Goal: Use online tool/utility: Utilize a website feature to perform a specific function

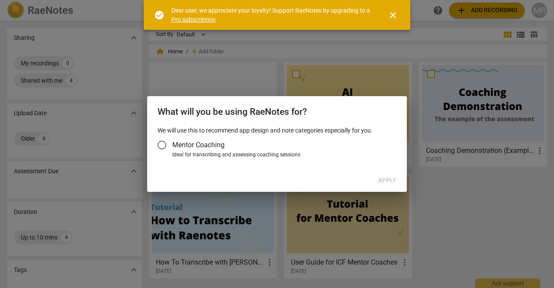
click at [390, 84] on div at bounding box center [277, 144] width 554 height 288
click at [397, 16] on span "close" at bounding box center [393, 15] width 10 height 10
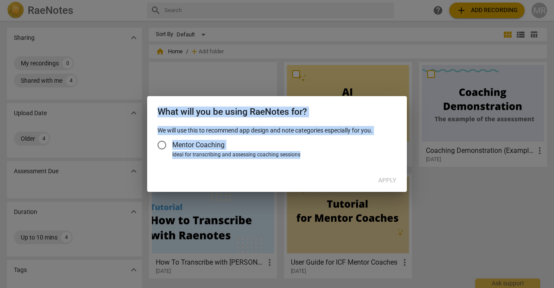
drag, startPoint x: 393, startPoint y: 173, endPoint x: 247, endPoint y: 13, distance: 216.2
click at [247, 13] on div "What will you be using RaeNotes for? We will use this to recommend app design a…" at bounding box center [277, 144] width 554 height 288
click at [247, 13] on div at bounding box center [277, 144] width 554 height 288
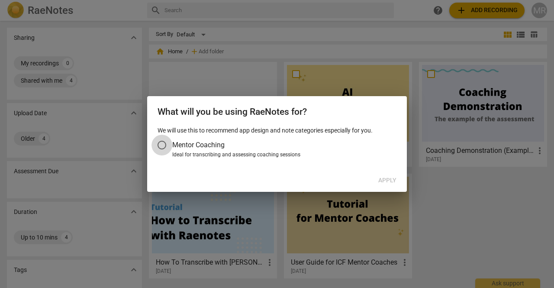
click at [165, 147] on input "Mentor Coaching" at bounding box center [161, 145] width 21 height 21
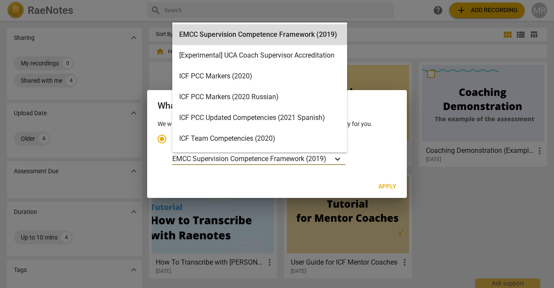
click at [336, 157] on icon "Account type" at bounding box center [337, 158] width 9 height 9
click at [0, 0] on input "Ideal for transcribing and assessing coaching sessions 15 results available. Us…" at bounding box center [0, 0] width 0 height 0
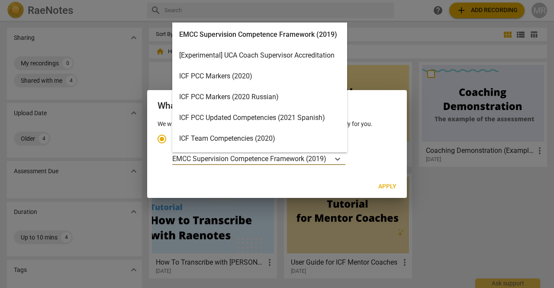
scroll to position [3, 0]
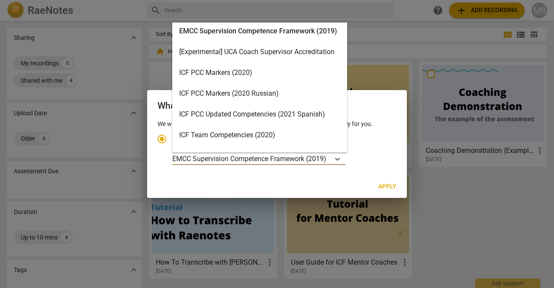
click at [235, 75] on div "ICF PCC Markers (2020)" at bounding box center [259, 72] width 175 height 21
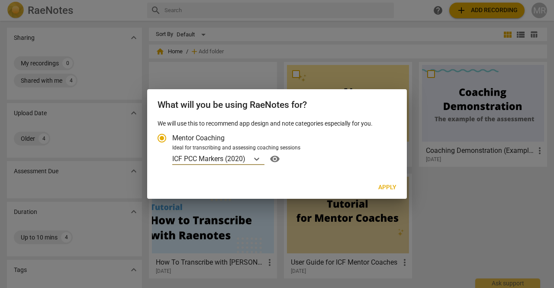
click at [386, 188] on span "Apply" at bounding box center [387, 187] width 18 height 9
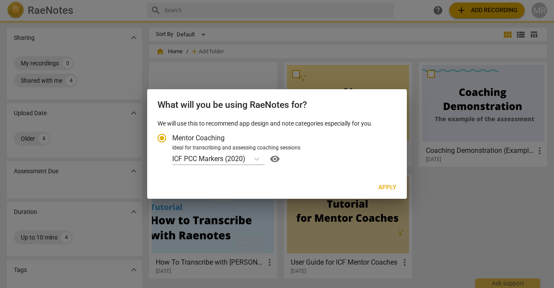
radio input "false"
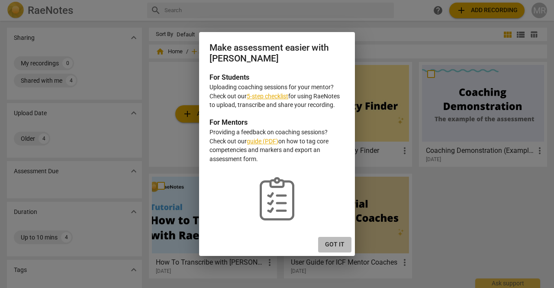
click at [331, 242] on span "Got it" at bounding box center [334, 244] width 19 height 9
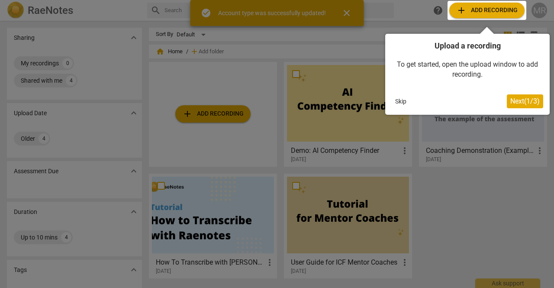
click at [403, 102] on button "Skip" at bounding box center [401, 101] width 18 height 13
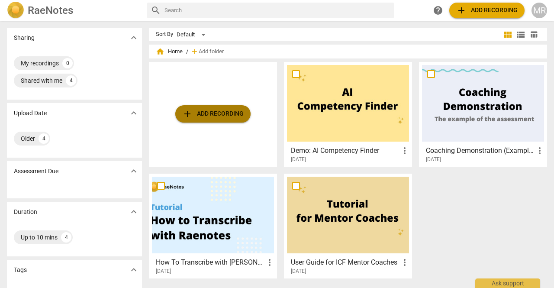
click at [211, 117] on span "add Add recording" at bounding box center [212, 114] width 61 height 10
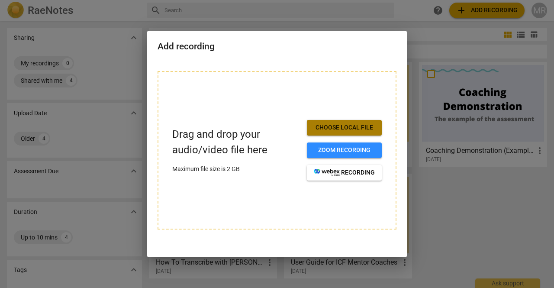
click at [331, 131] on span "Choose local file" at bounding box center [344, 127] width 61 height 9
click at [445, 233] on div at bounding box center [277, 144] width 554 height 288
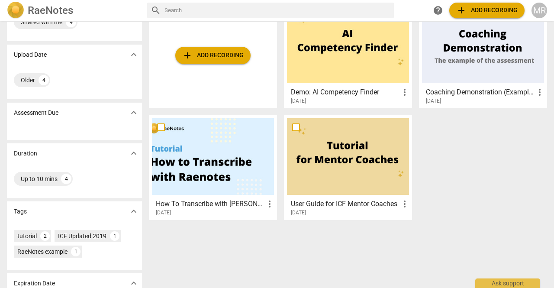
scroll to position [0, 0]
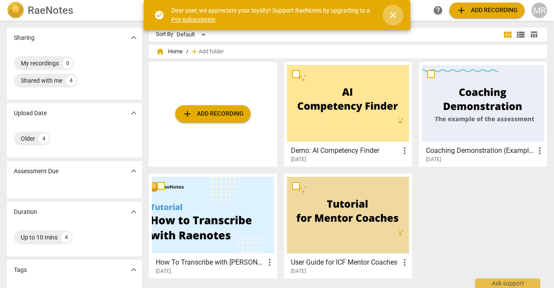
click at [393, 13] on span "close" at bounding box center [393, 15] width 10 height 10
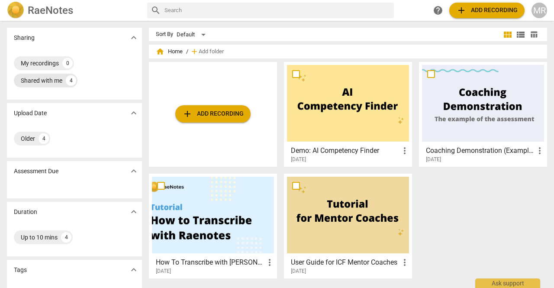
click at [39, 77] on div "Shared with me" at bounding box center [42, 80] width 42 height 9
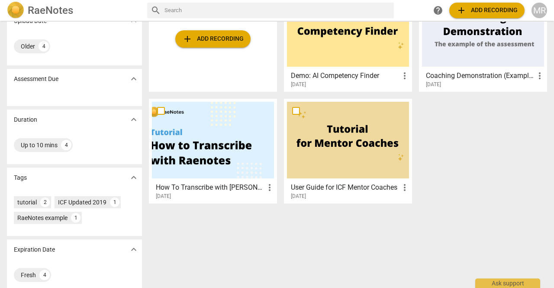
scroll to position [84, 0]
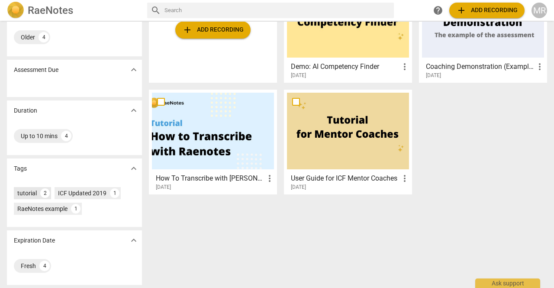
click at [24, 193] on div "tutorial" at bounding box center [26, 193] width 19 height 9
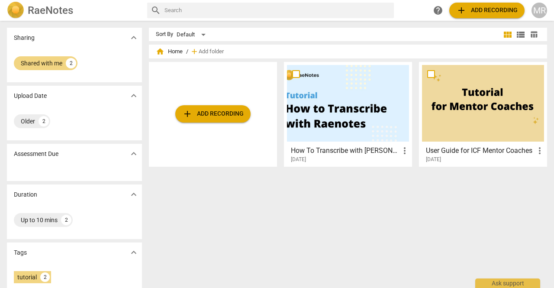
click at [318, 118] on div at bounding box center [348, 103] width 122 height 77
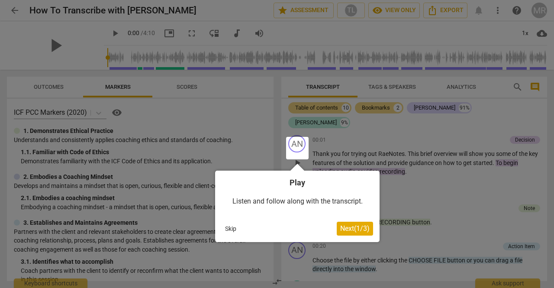
click at [433, 176] on div at bounding box center [277, 144] width 554 height 288
click at [247, 80] on div at bounding box center [277, 144] width 554 height 288
